Goal: Task Accomplishment & Management: Manage account settings

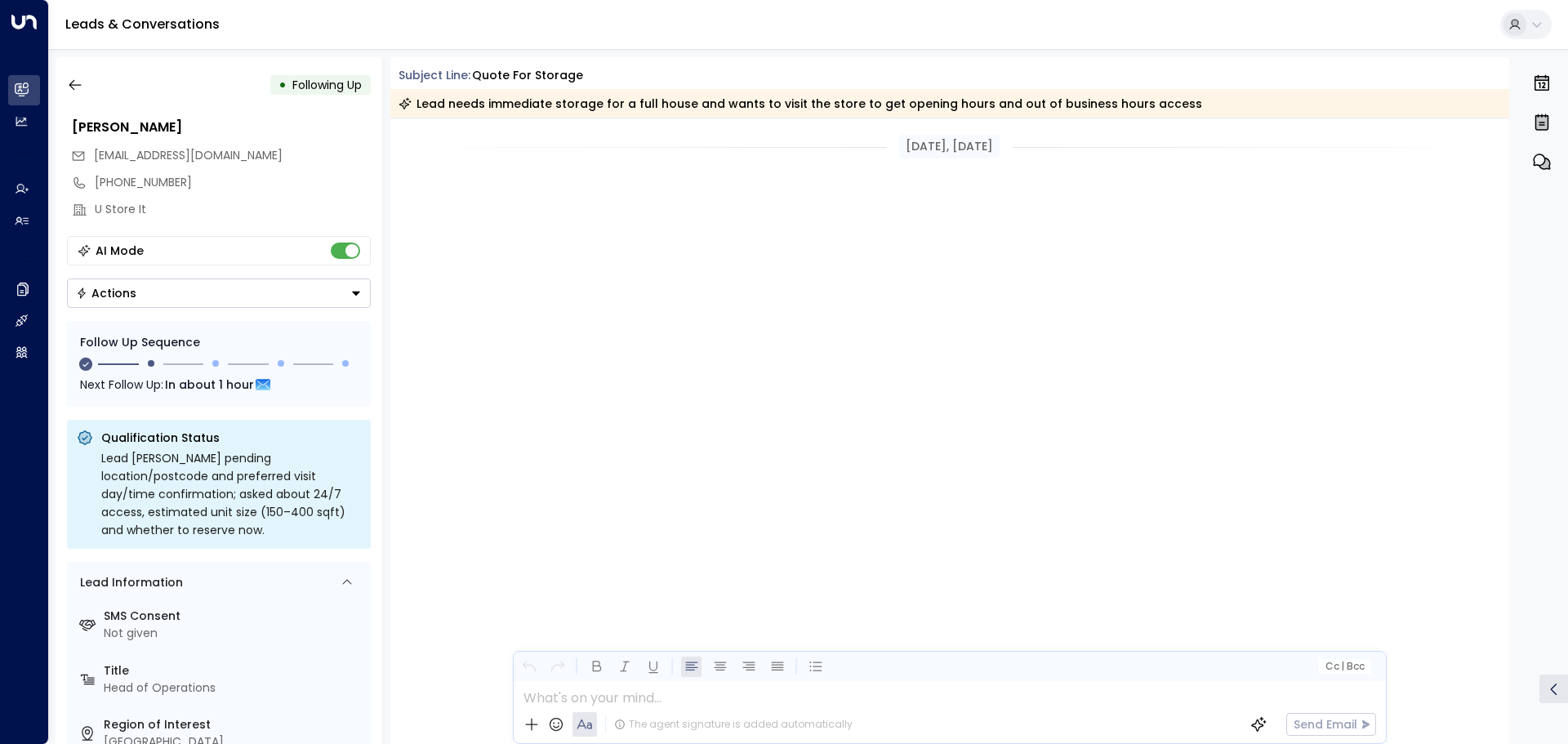
scroll to position [1552, 0]
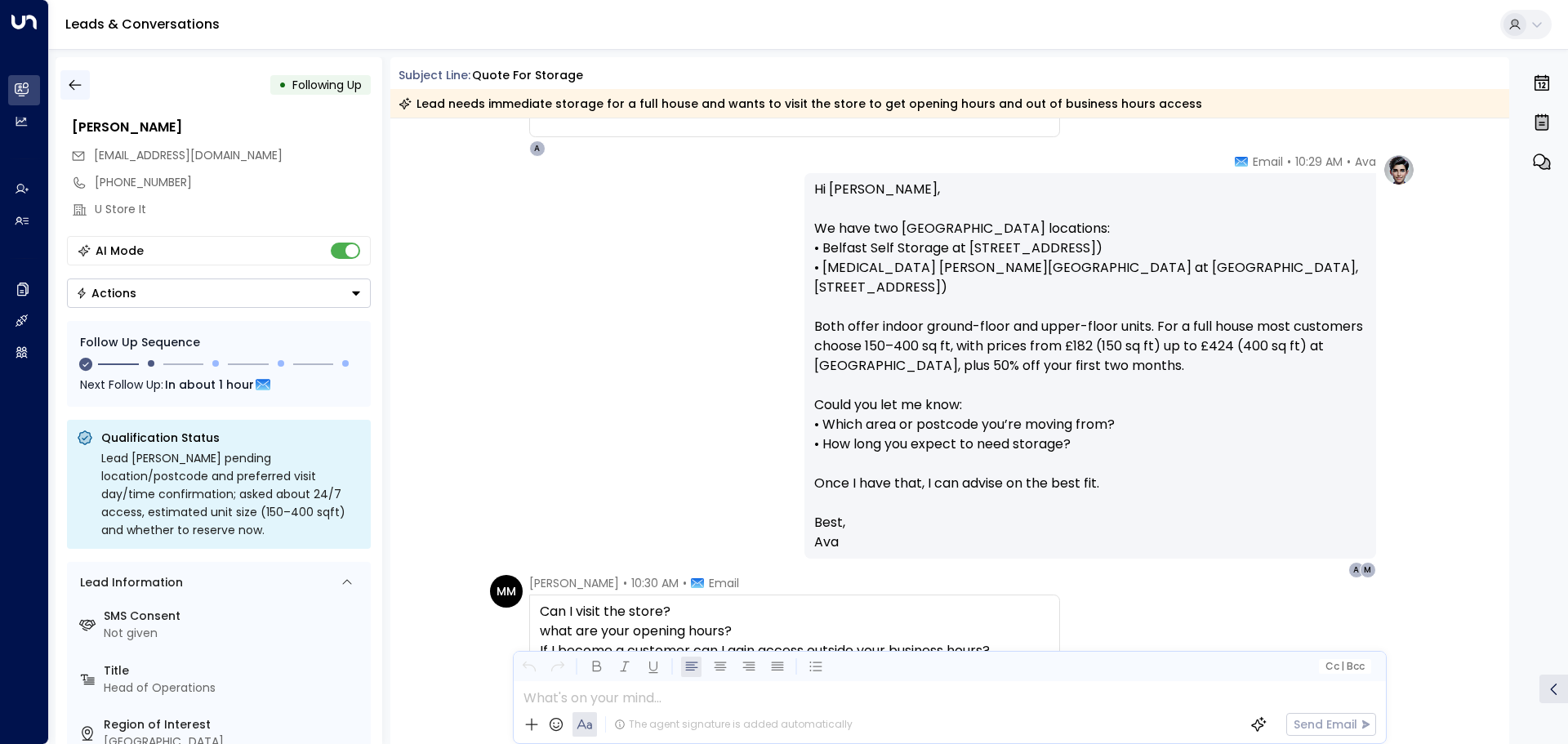
click at [76, 83] on icon "button" at bounding box center [75, 84] width 16 height 16
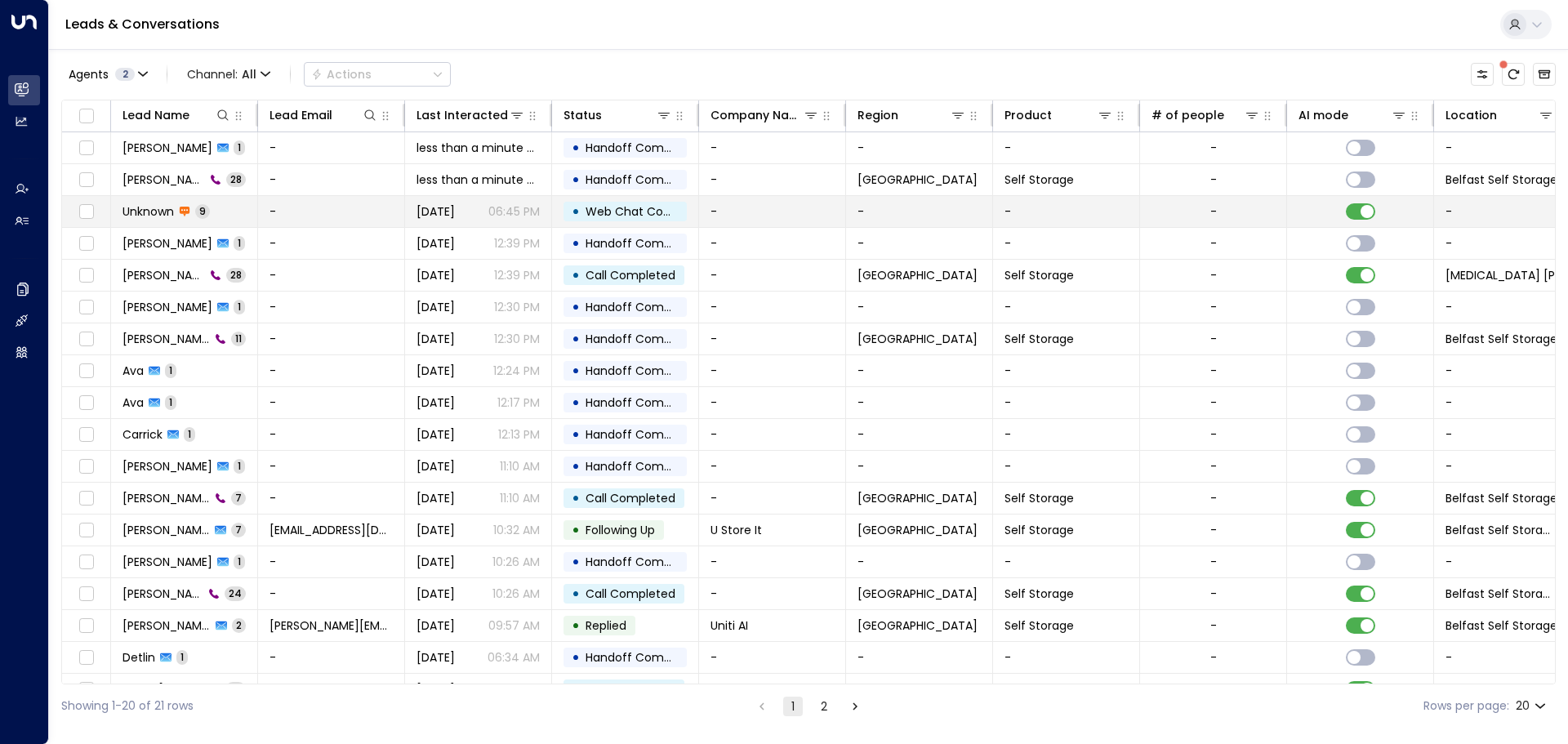
click at [453, 208] on span "[DATE]" at bounding box center [436, 211] width 39 height 16
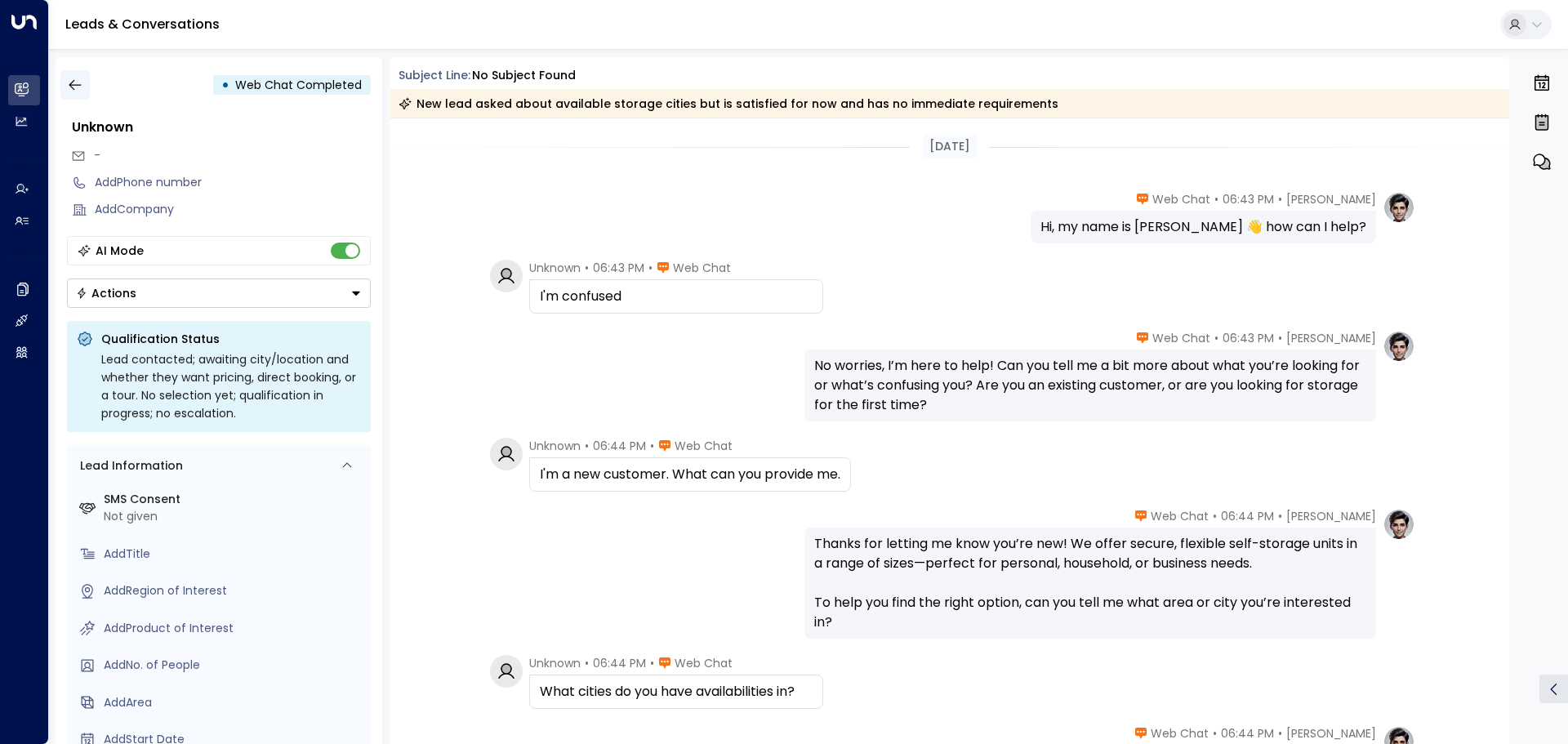
click at [76, 87] on icon "button" at bounding box center [75, 84] width 16 height 16
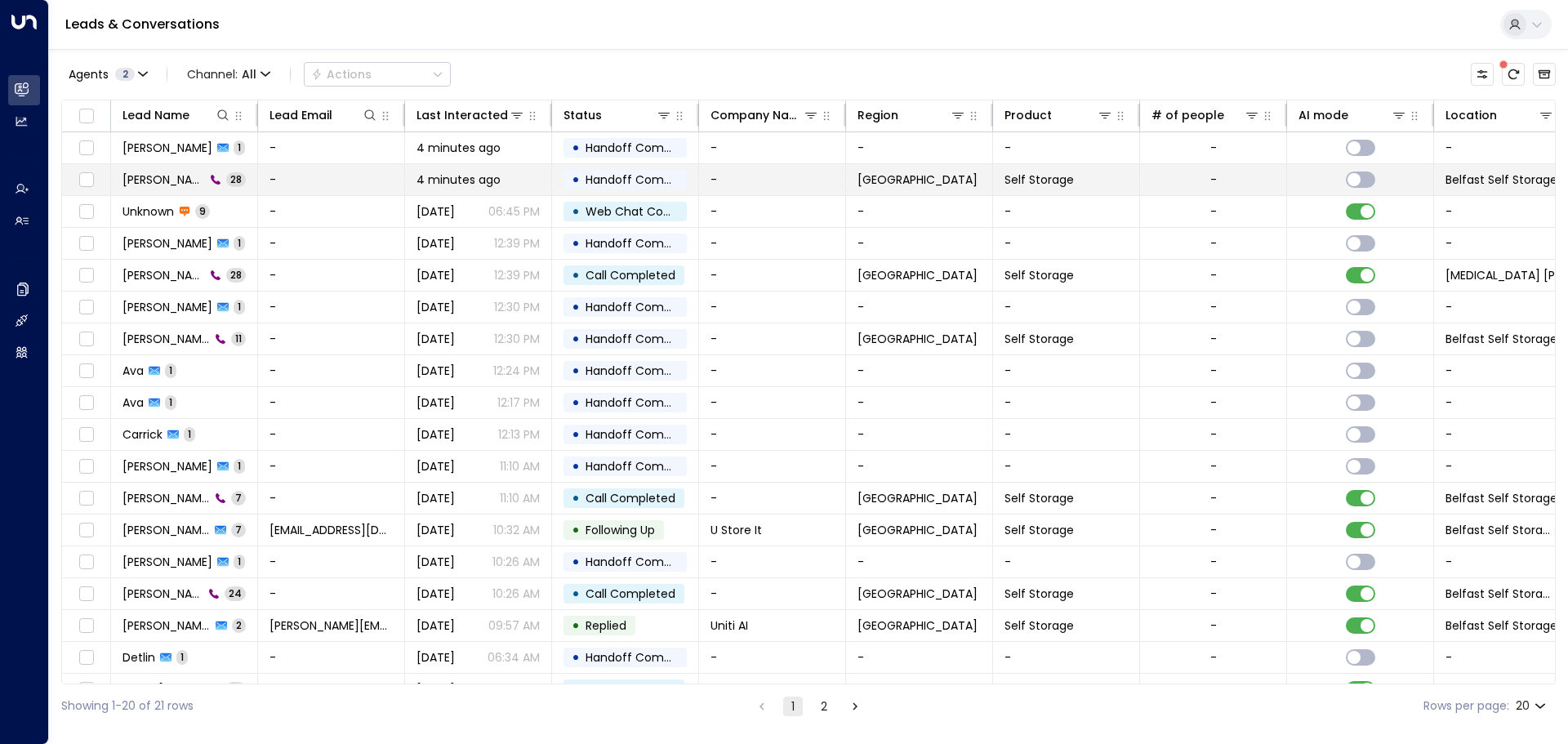
click at [572, 178] on div "•" at bounding box center [575, 179] width 8 height 28
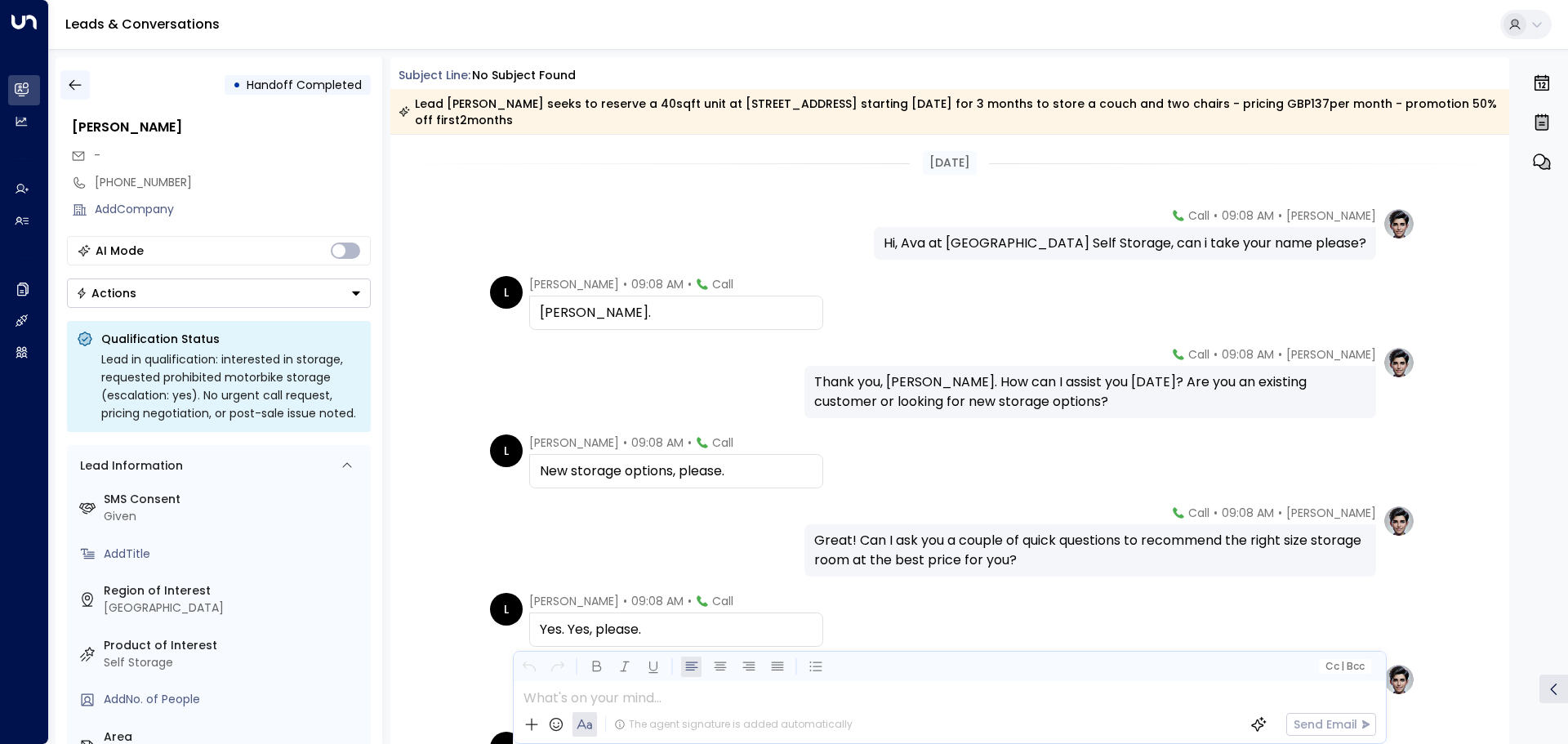
click at [80, 84] on icon "button" at bounding box center [75, 84] width 16 height 16
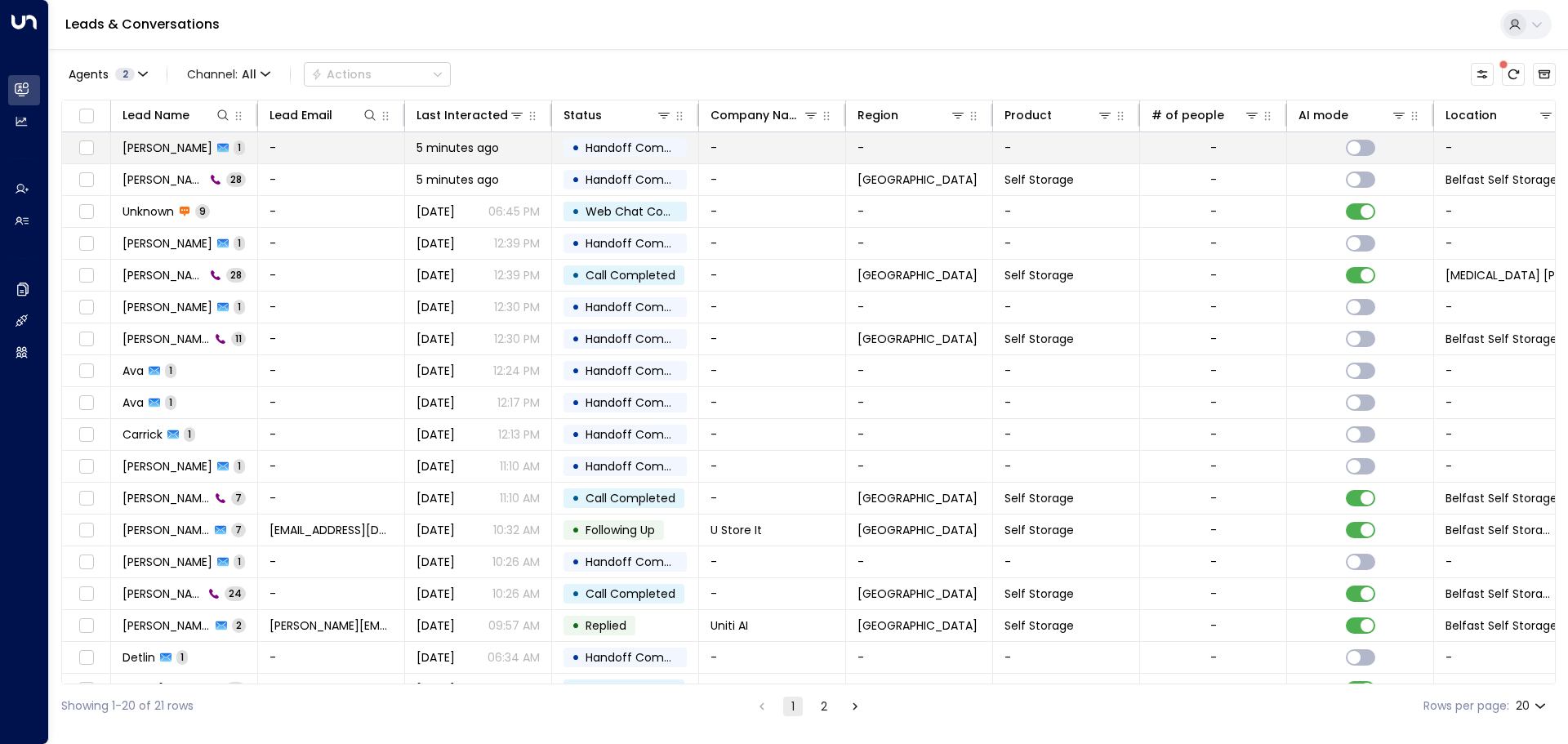
click at [462, 145] on span "5 minutes ago" at bounding box center [457, 147] width 82 height 16
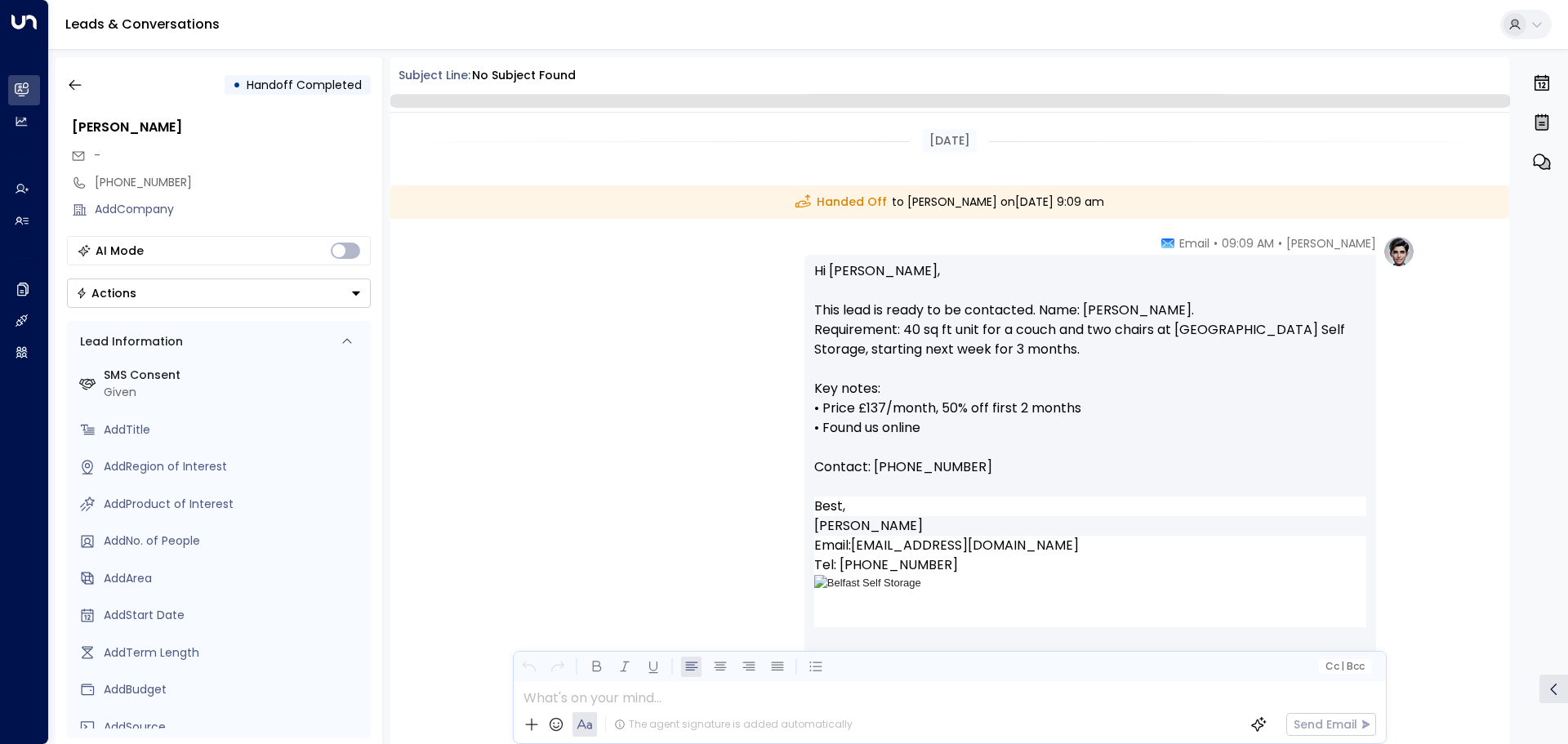
scroll to position [112, 0]
